Goal: Navigation & Orientation: Find specific page/section

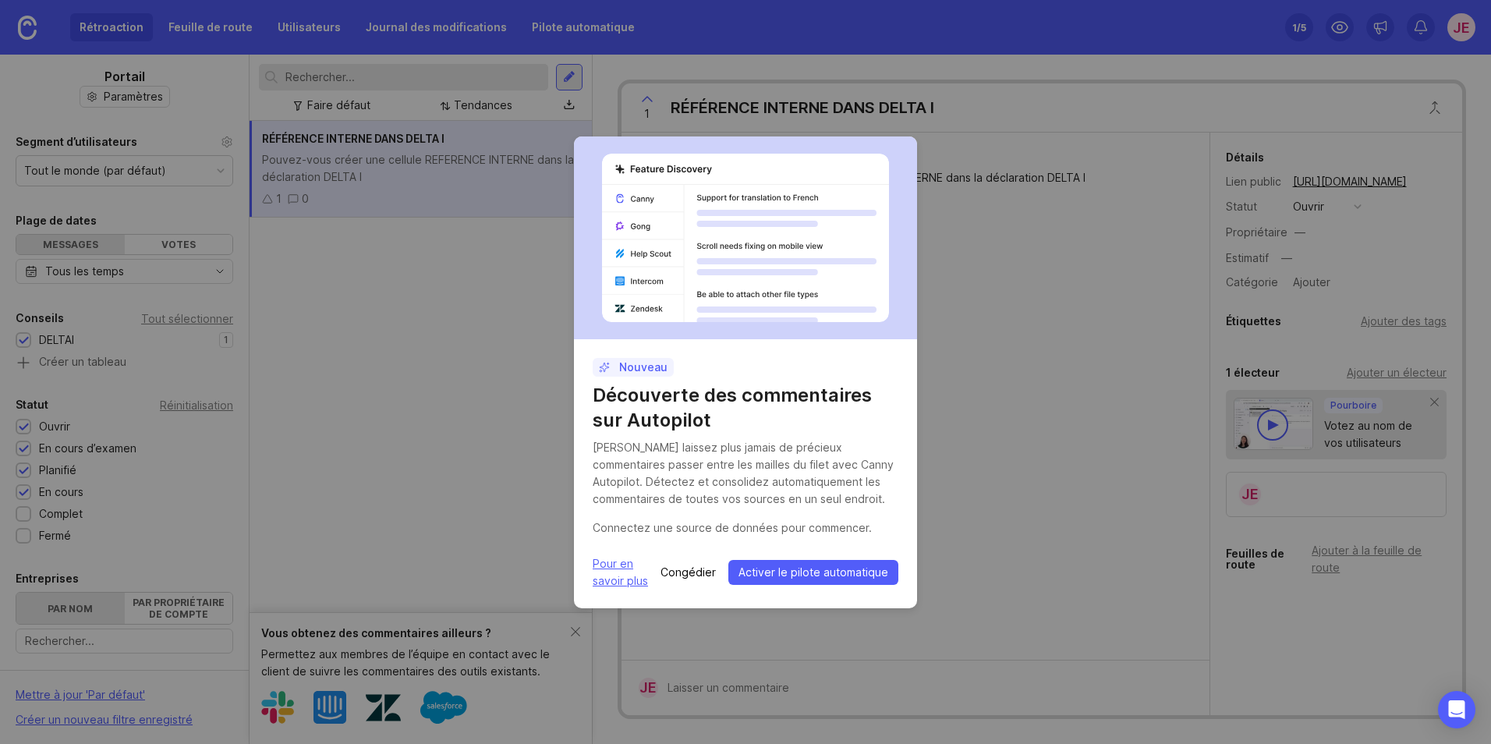
click at [814, 570] on span "Activer le pilote automatique" at bounding box center [814, 573] width 150 height 16
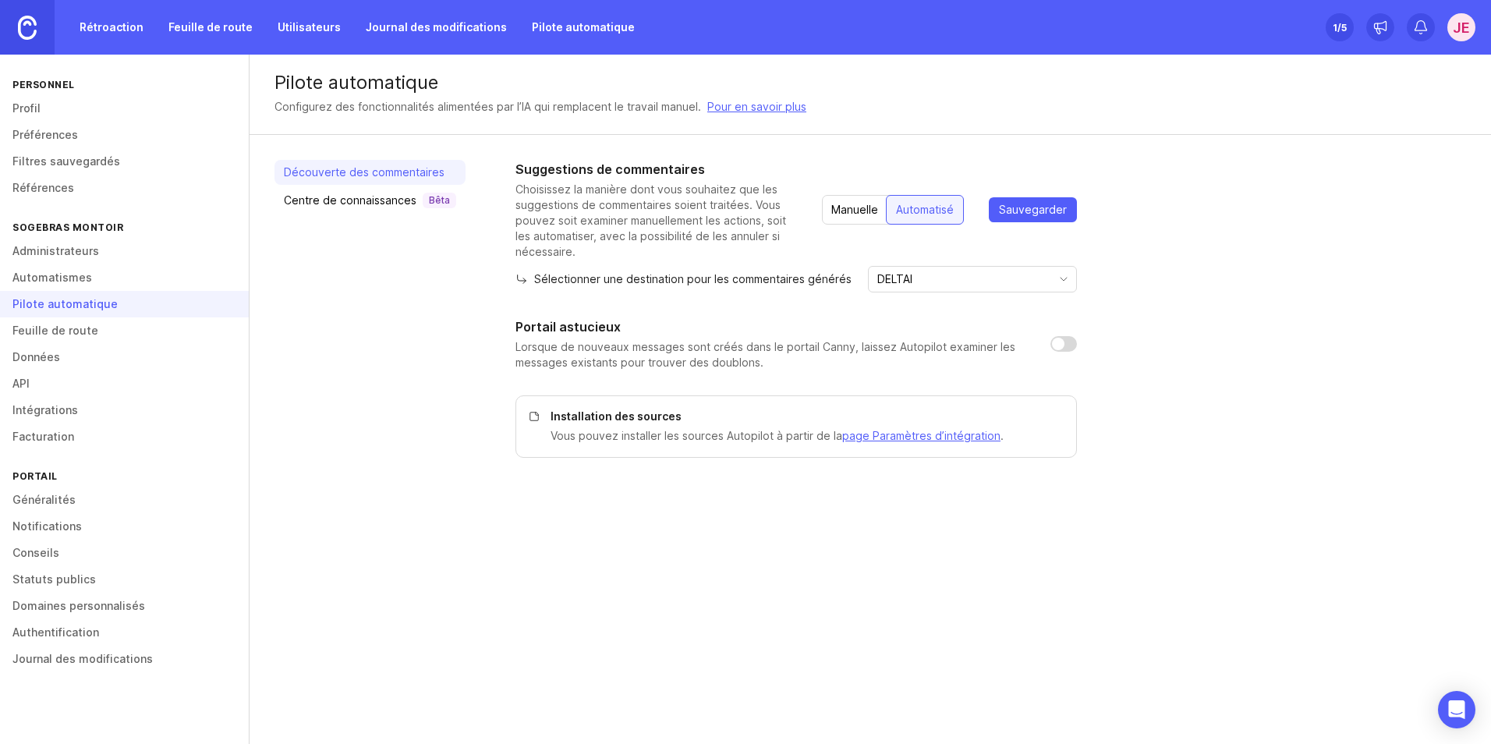
click at [61, 280] on link "Automatismes" at bounding box center [124, 277] width 249 height 27
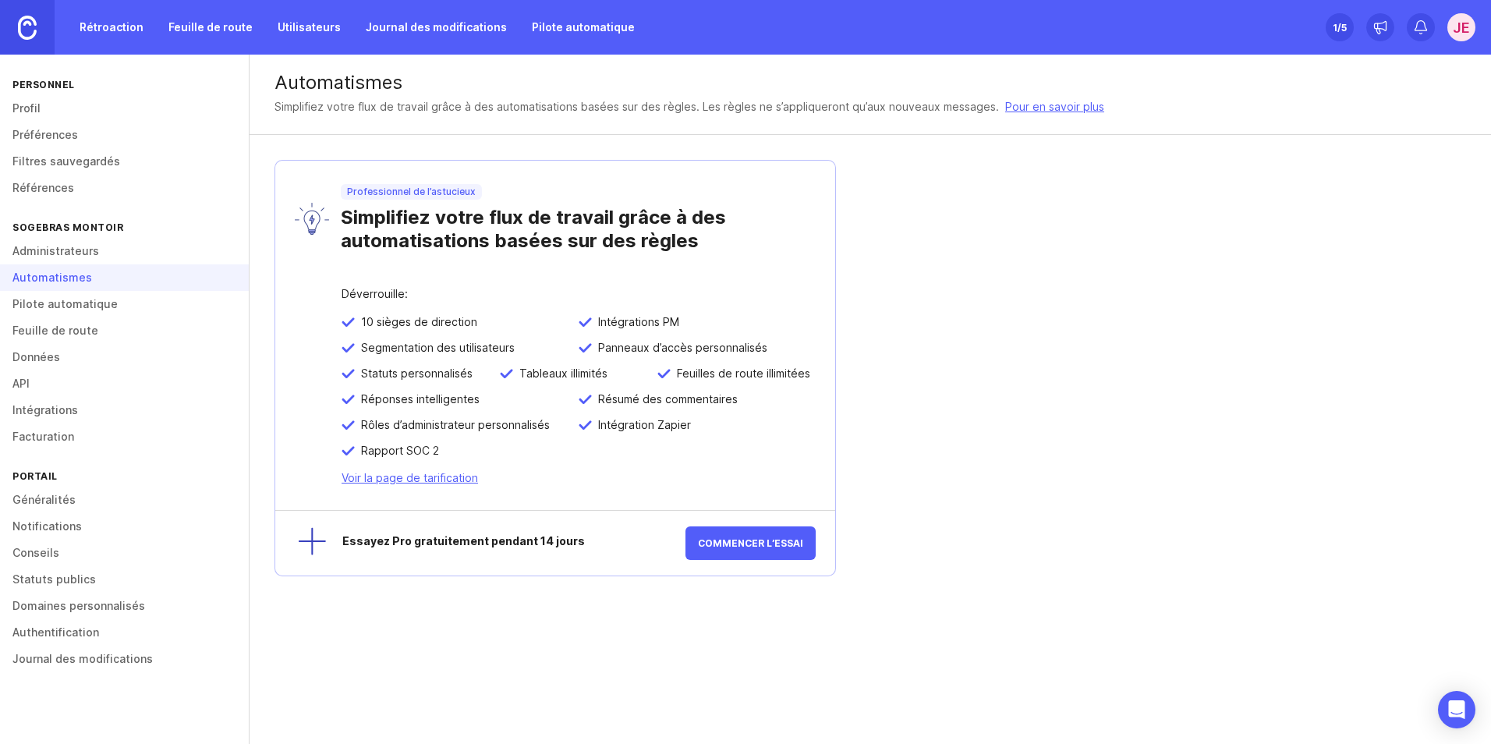
click at [58, 249] on link "Administrateurs" at bounding box center [124, 251] width 249 height 27
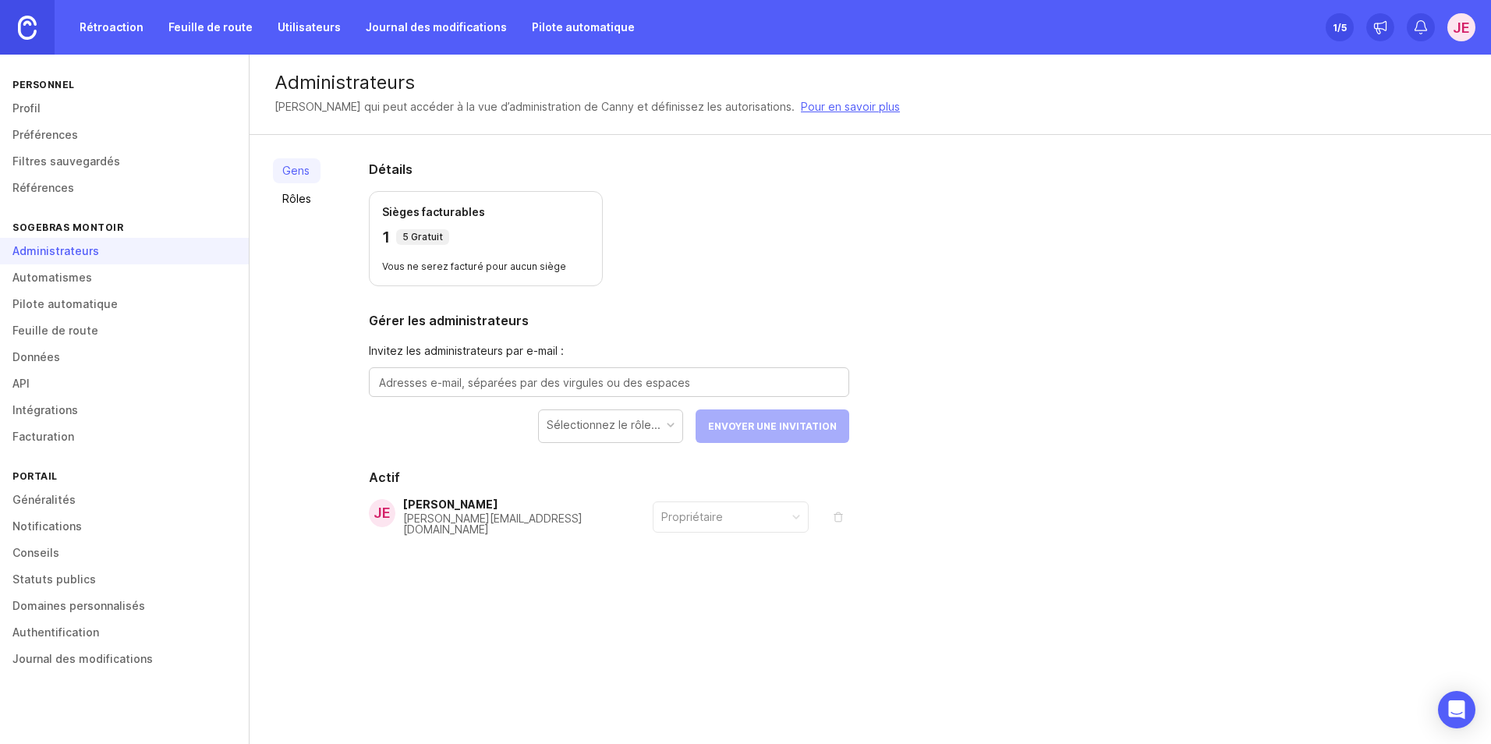
click at [33, 104] on link "Profil" at bounding box center [124, 108] width 249 height 27
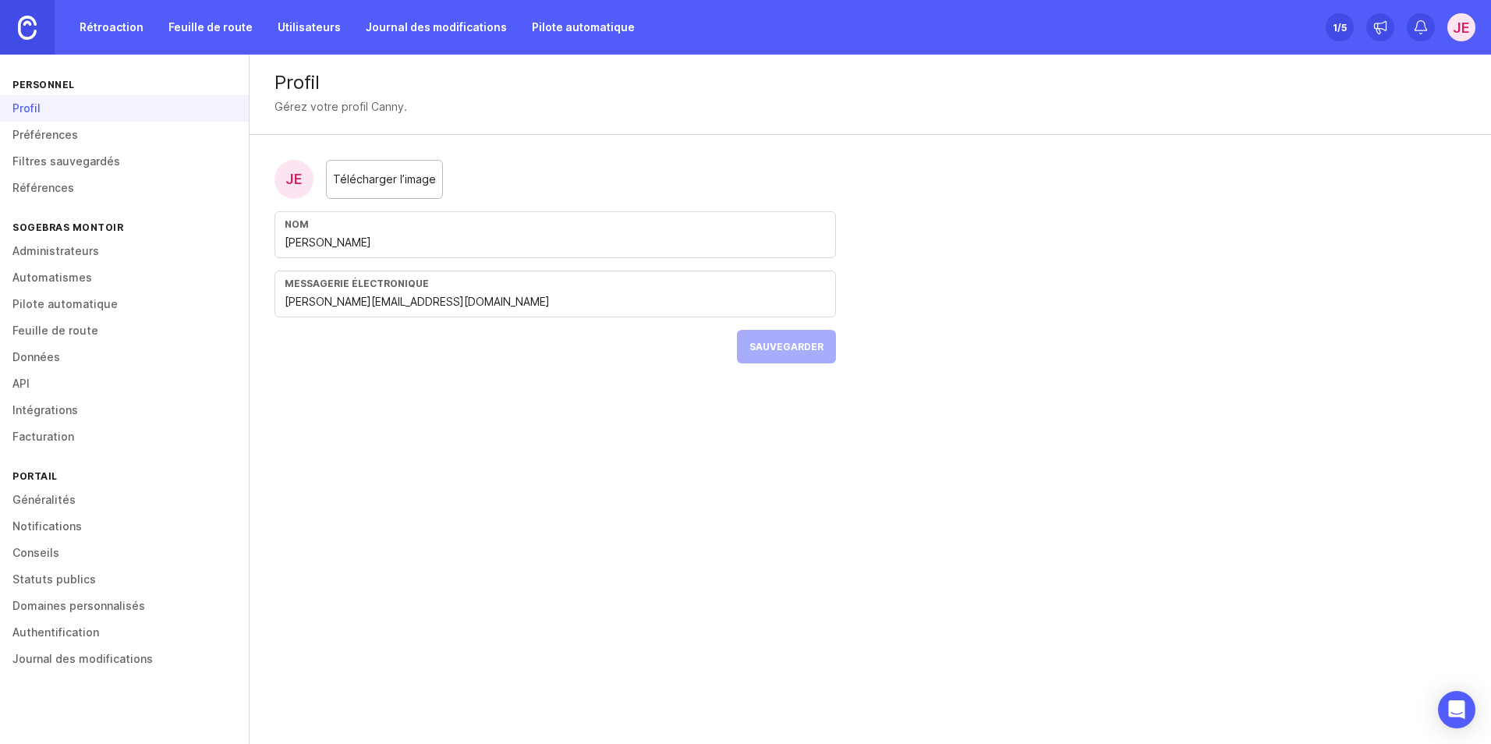
click at [42, 136] on link "Préférences" at bounding box center [124, 135] width 249 height 27
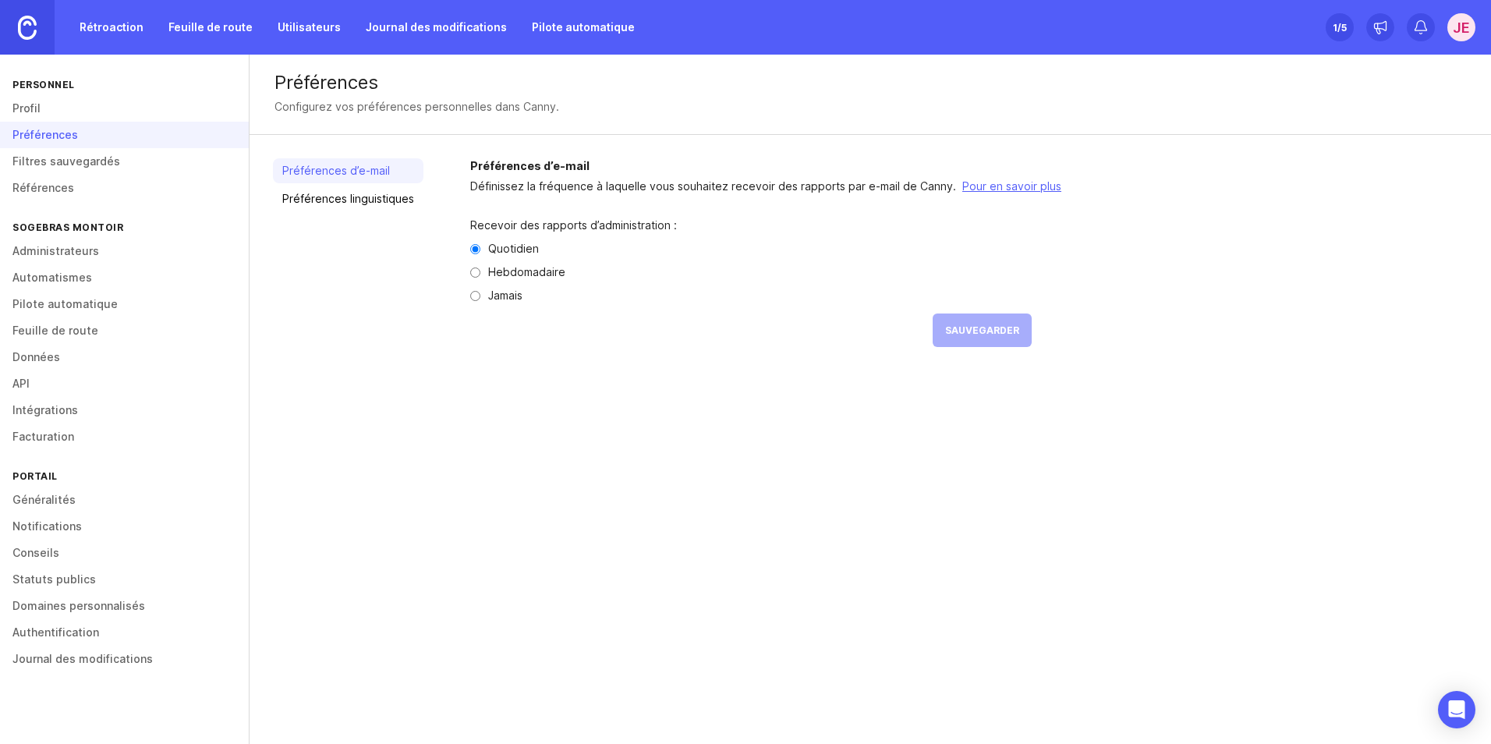
click at [55, 527] on link "Notifications" at bounding box center [124, 526] width 249 height 27
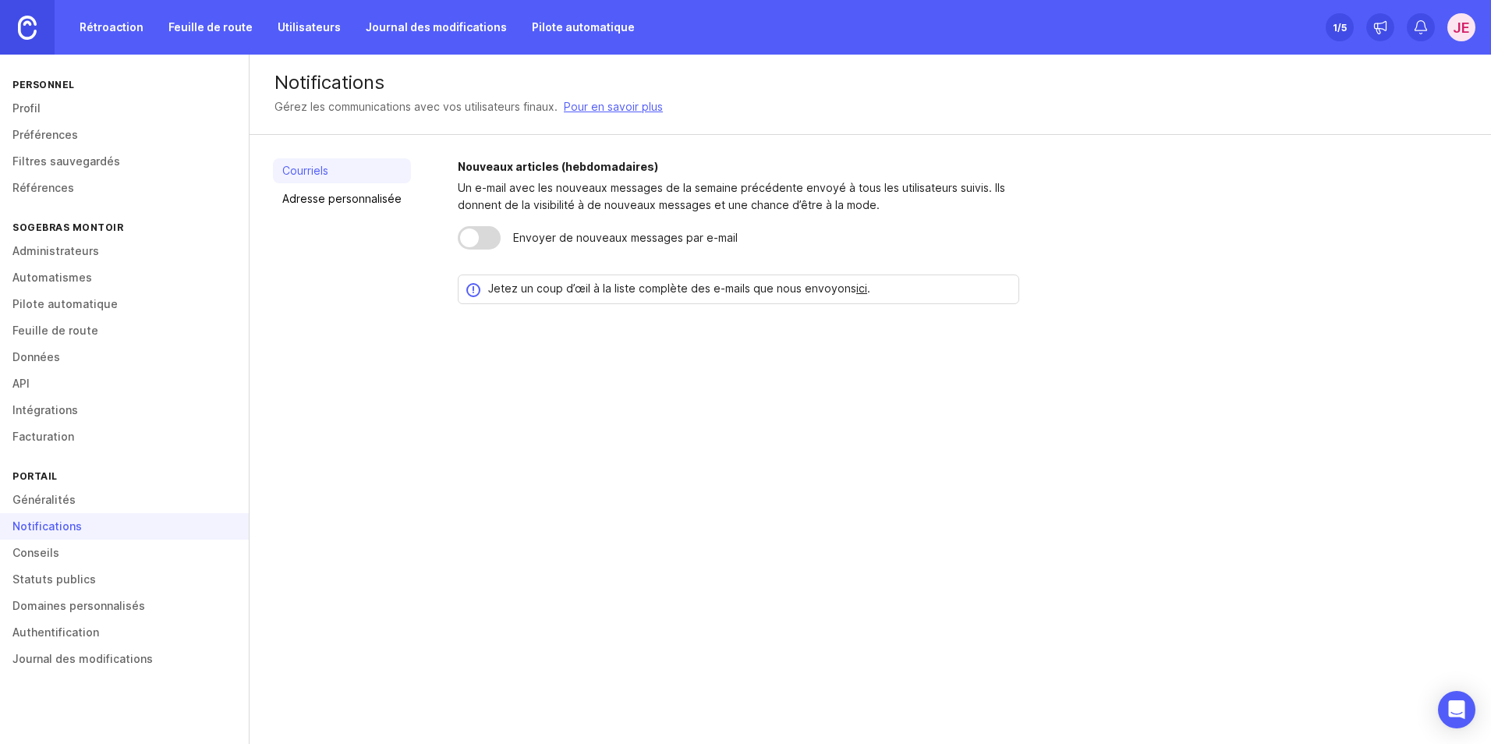
click at [432, 27] on link "Journal des modifications" at bounding box center [436, 27] width 160 height 28
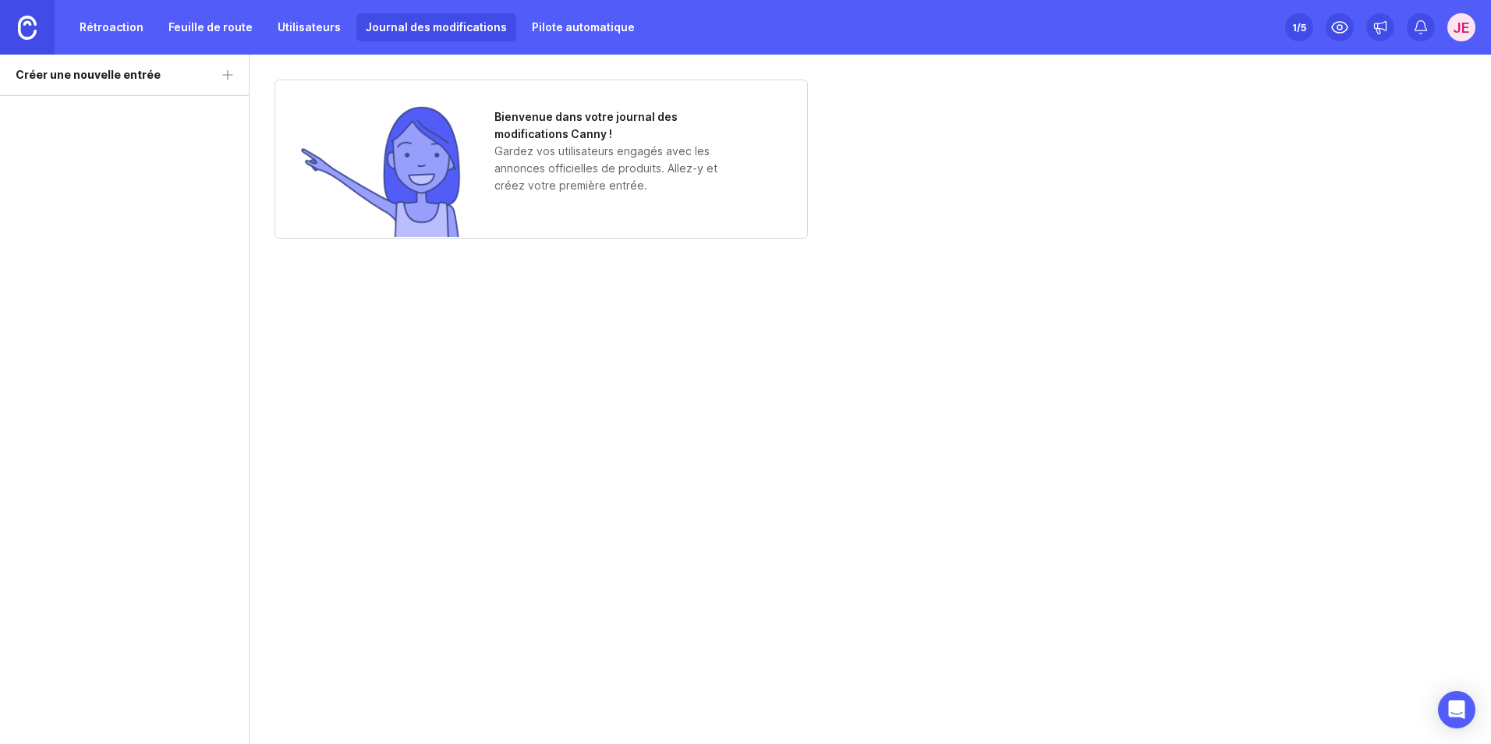
click at [318, 27] on link "Utilisateurs" at bounding box center [309, 27] width 82 height 28
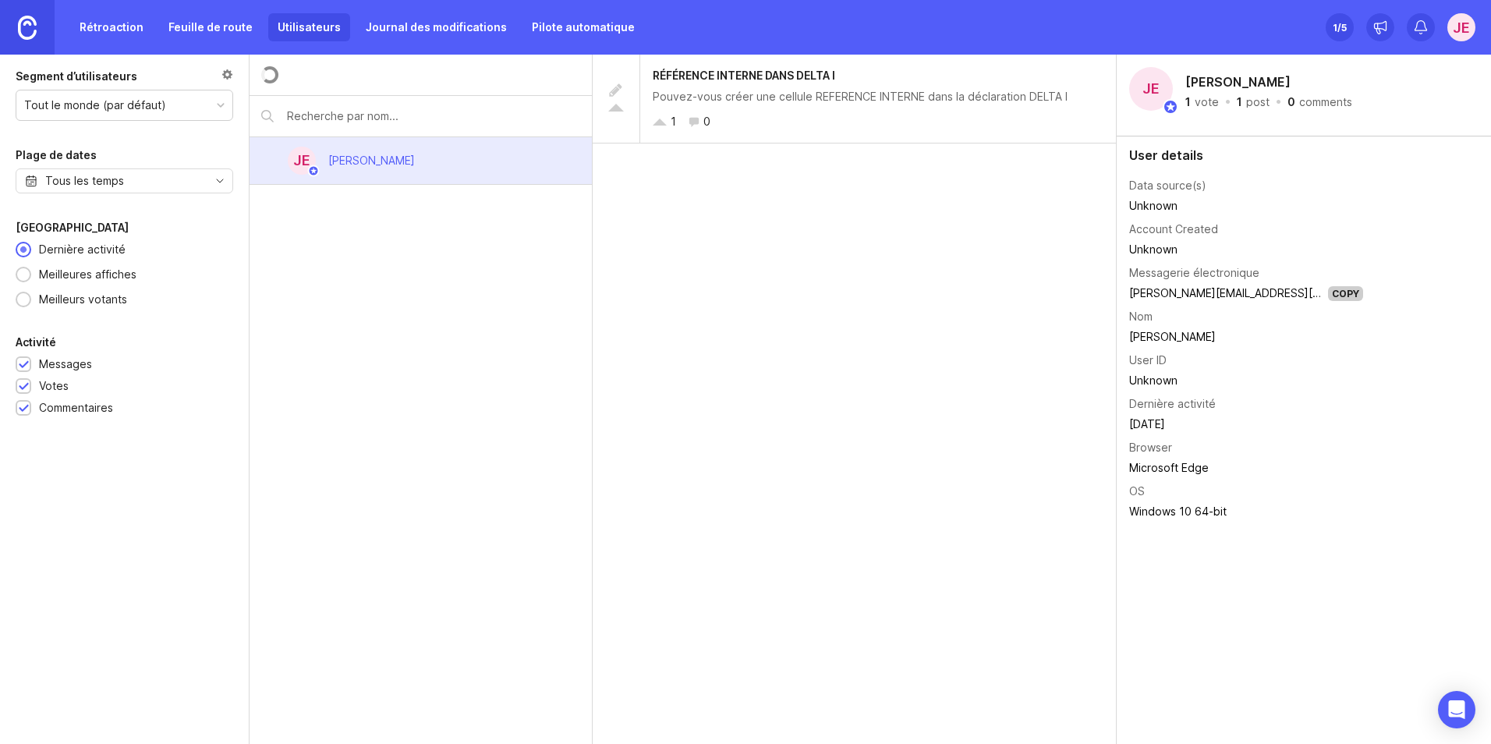
click at [220, 25] on link "Feuille de route" at bounding box center [210, 27] width 103 height 28
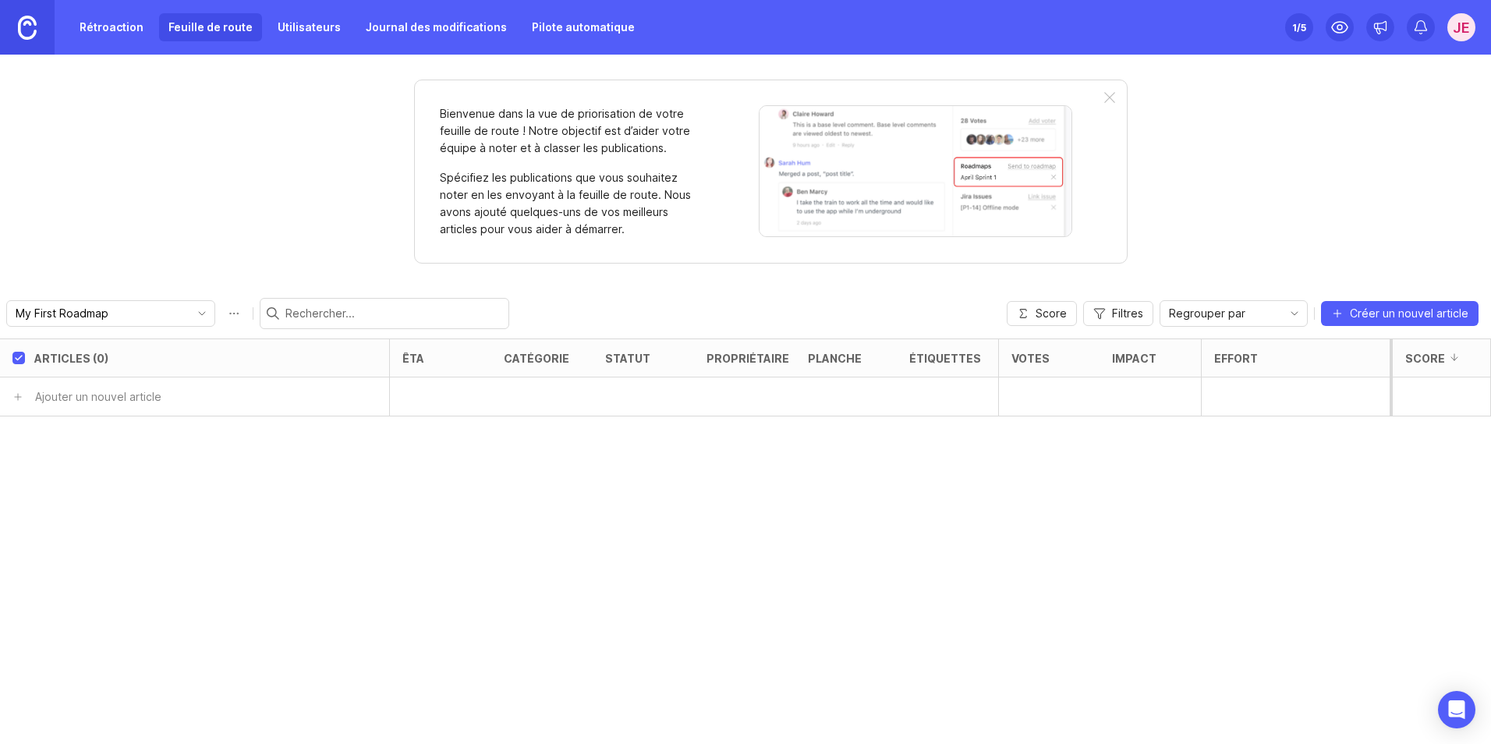
click at [286, 23] on link "Utilisateurs" at bounding box center [309, 27] width 82 height 28
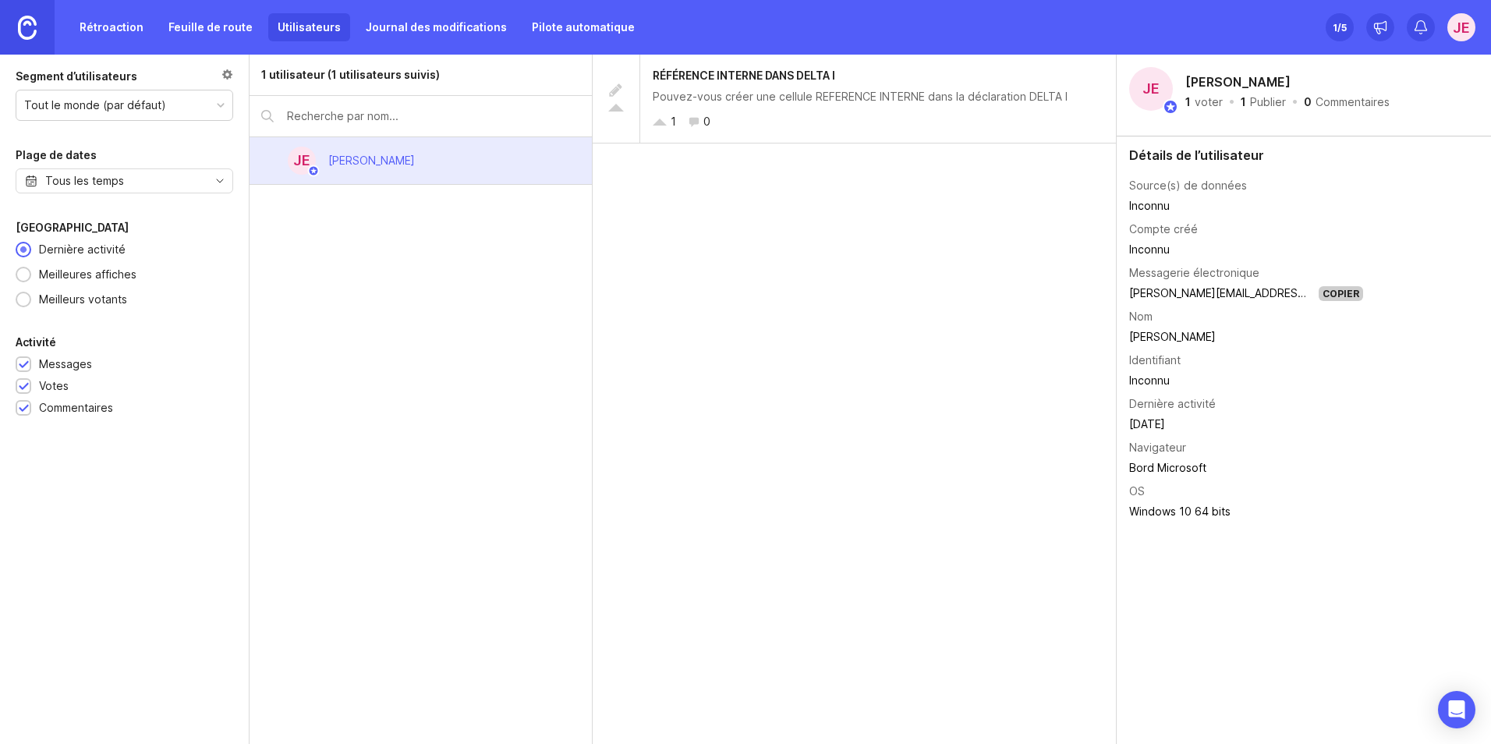
click at [449, 30] on link "Journal des modifications" at bounding box center [436, 27] width 160 height 28
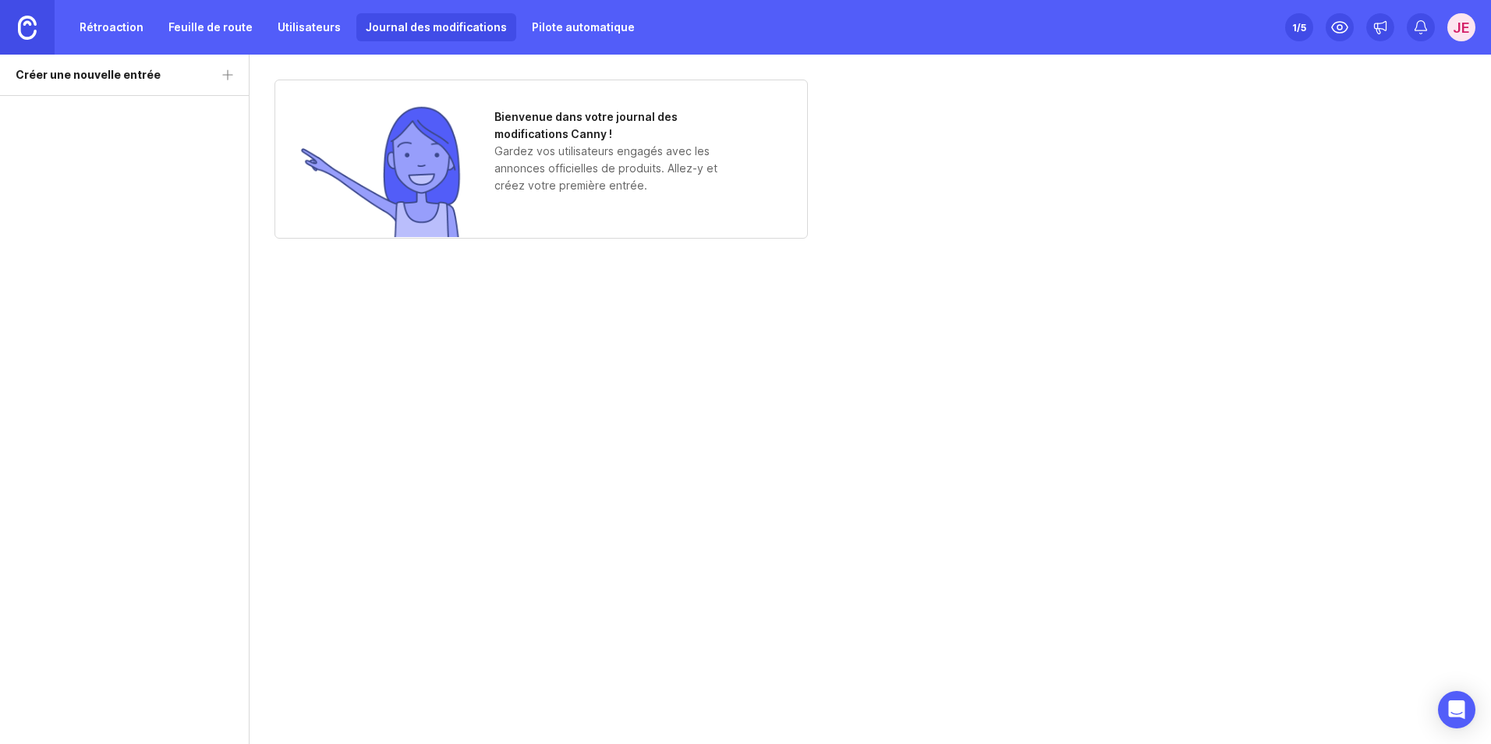
click at [562, 28] on font "Pilote automatique" at bounding box center [583, 27] width 103 height 14
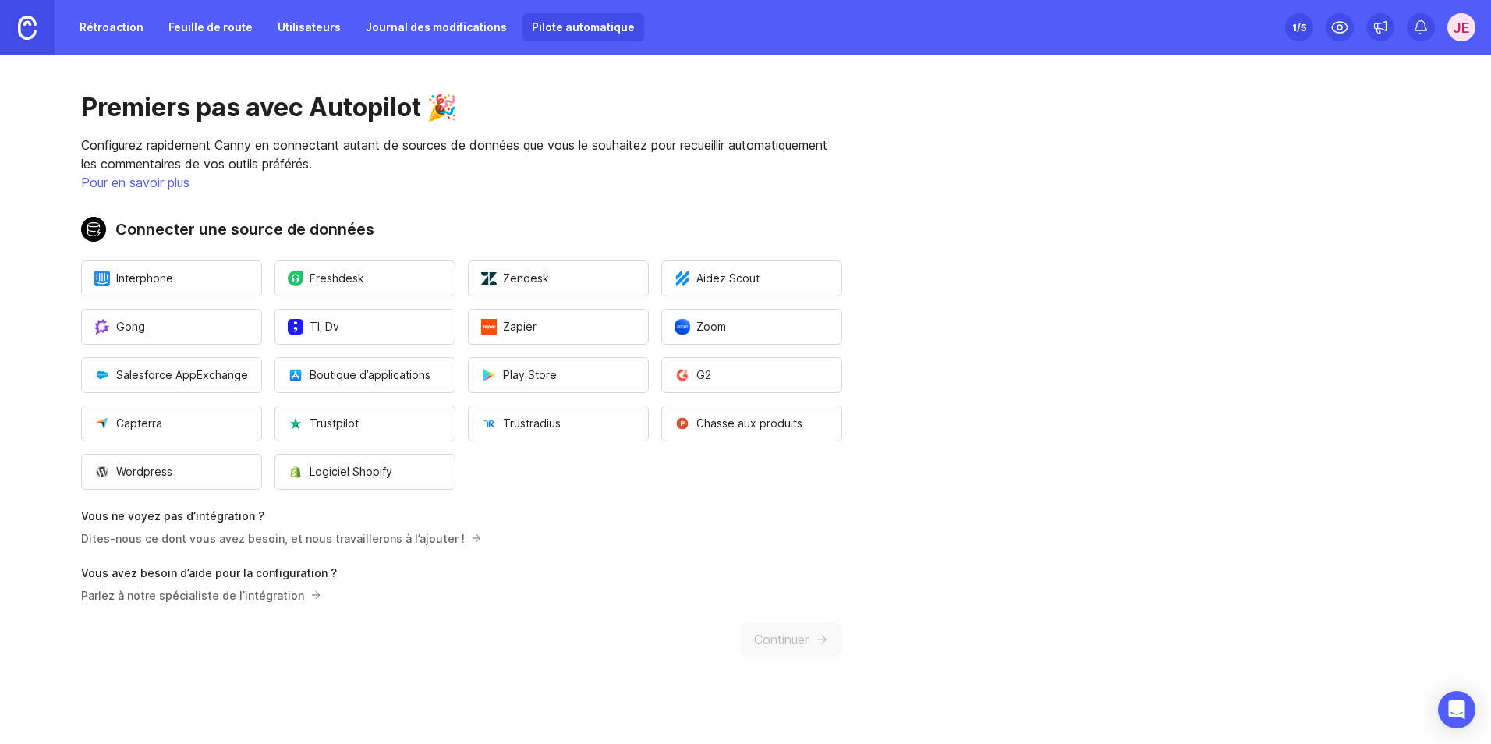
click at [413, 27] on link "Journal des modifications" at bounding box center [436, 27] width 160 height 28
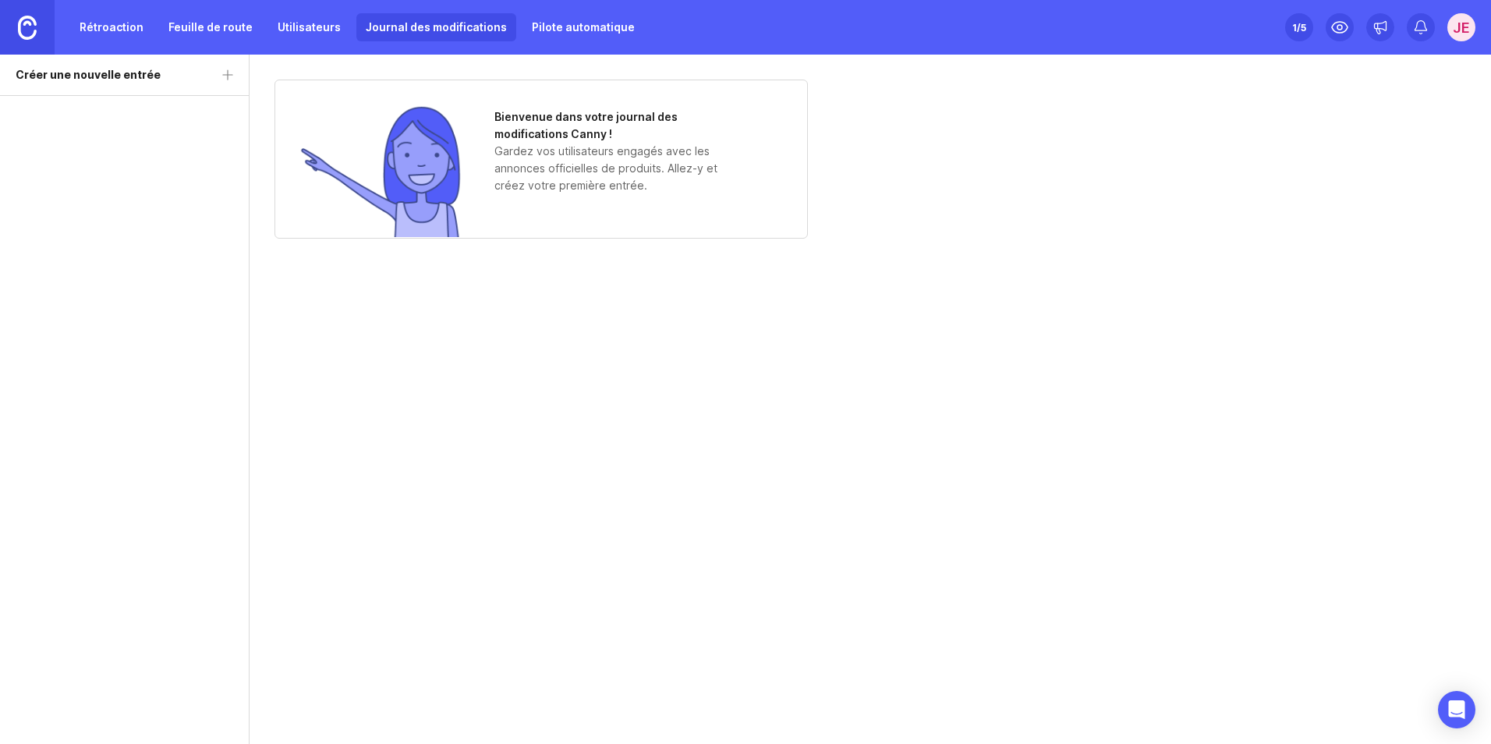
click at [231, 32] on link "Feuille de route" at bounding box center [210, 27] width 103 height 28
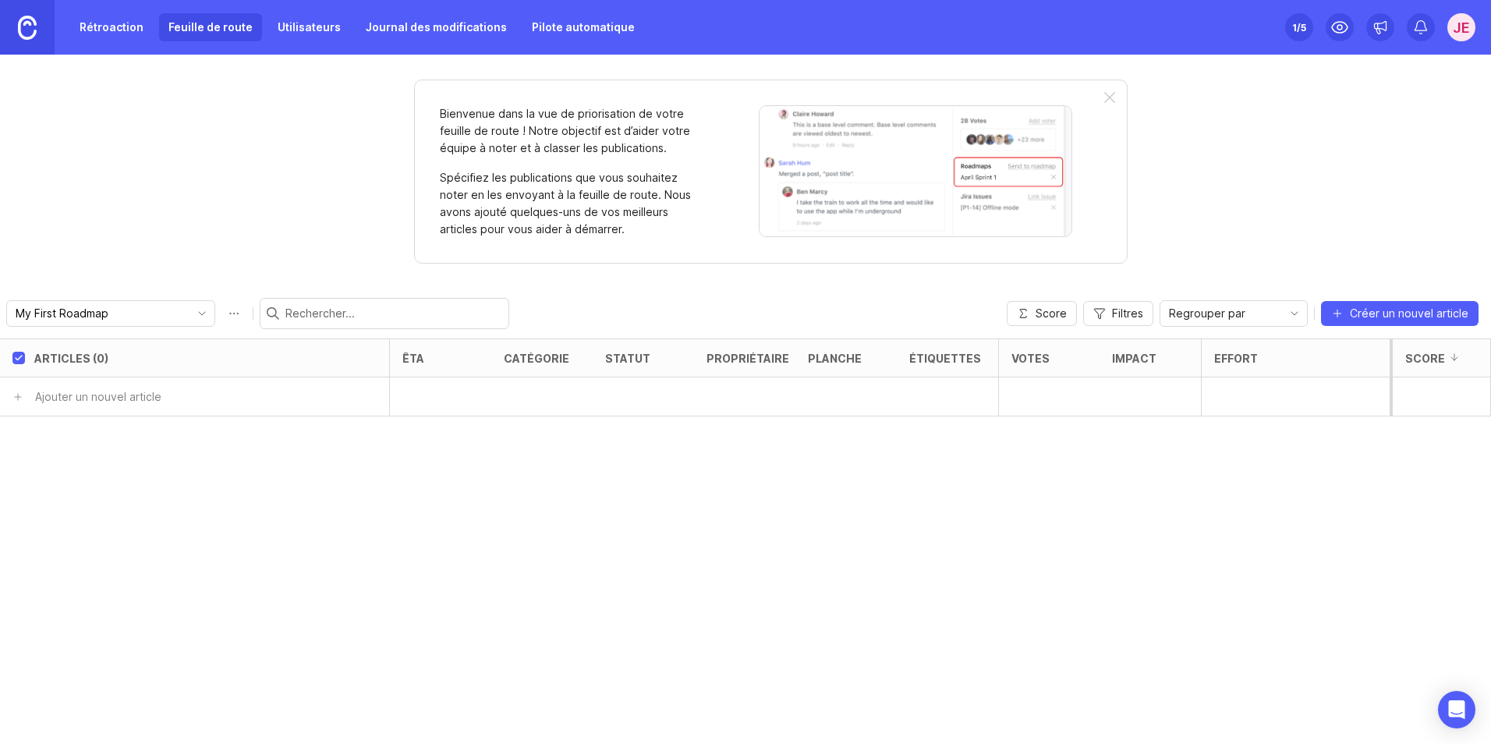
click at [303, 32] on link "Utilisateurs" at bounding box center [309, 27] width 82 height 28
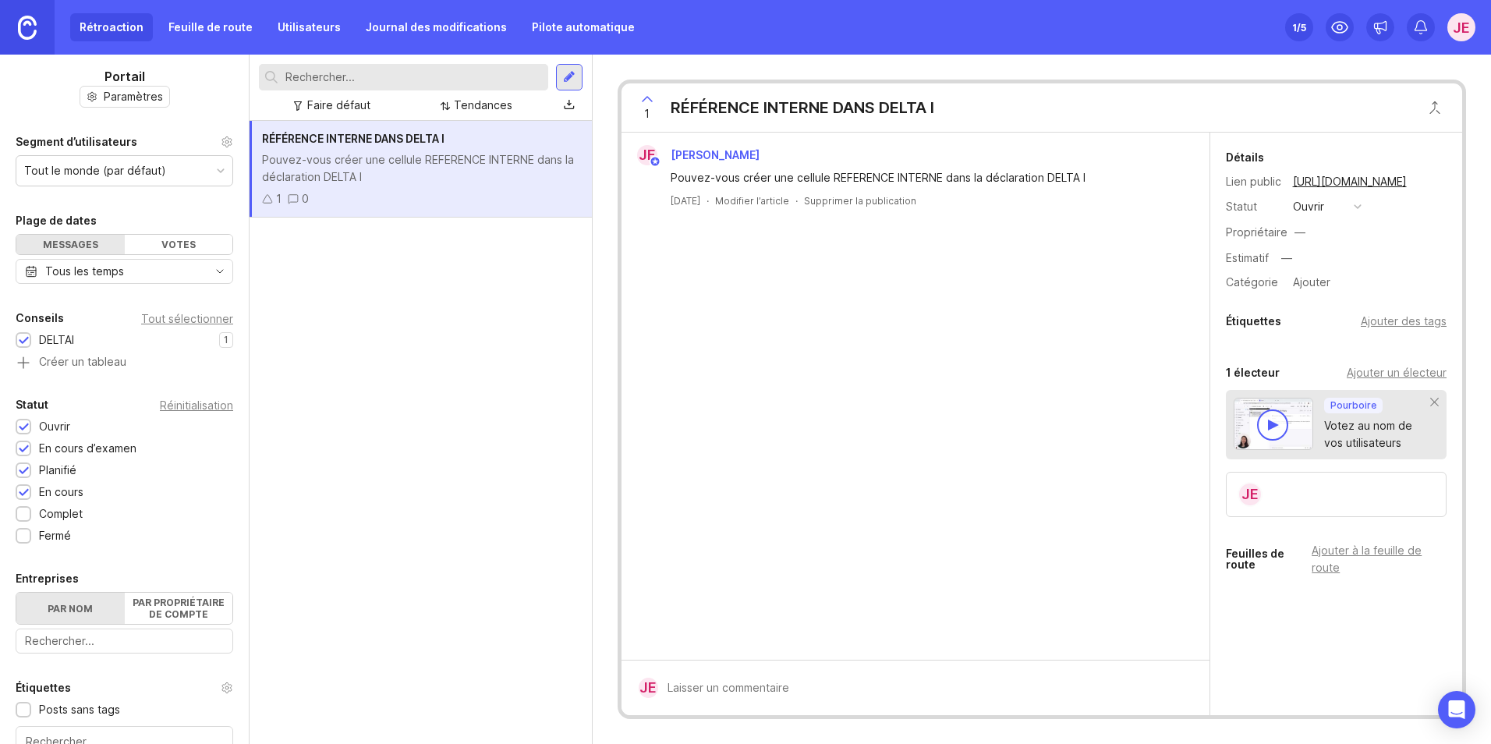
drag, startPoint x: 246, startPoint y: 454, endPoint x: 244, endPoint y: 548, distance: 93.6
click at [244, 548] on div at bounding box center [246, 399] width 8 height 689
drag, startPoint x: 245, startPoint y: 506, endPoint x: 246, endPoint y: 603, distance: 96.7
click at [249, 615] on div at bounding box center [246, 399] width 8 height 689
drag, startPoint x: 242, startPoint y: 544, endPoint x: 243, endPoint y: 607, distance: 62.4
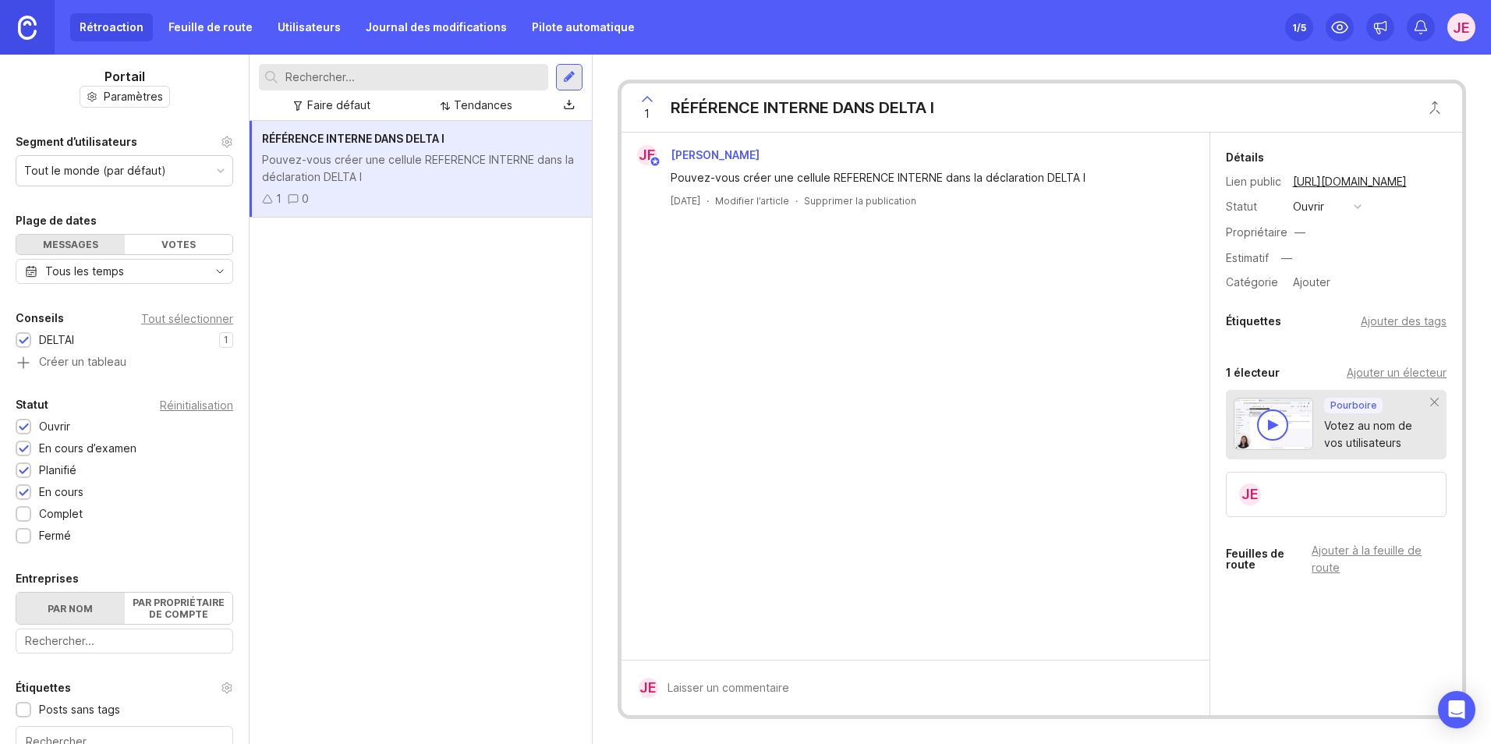
click at [243, 619] on div at bounding box center [246, 399] width 8 height 689
click at [1341, 27] on icon at bounding box center [1340, 27] width 19 height 19
